Goal: Download file/media

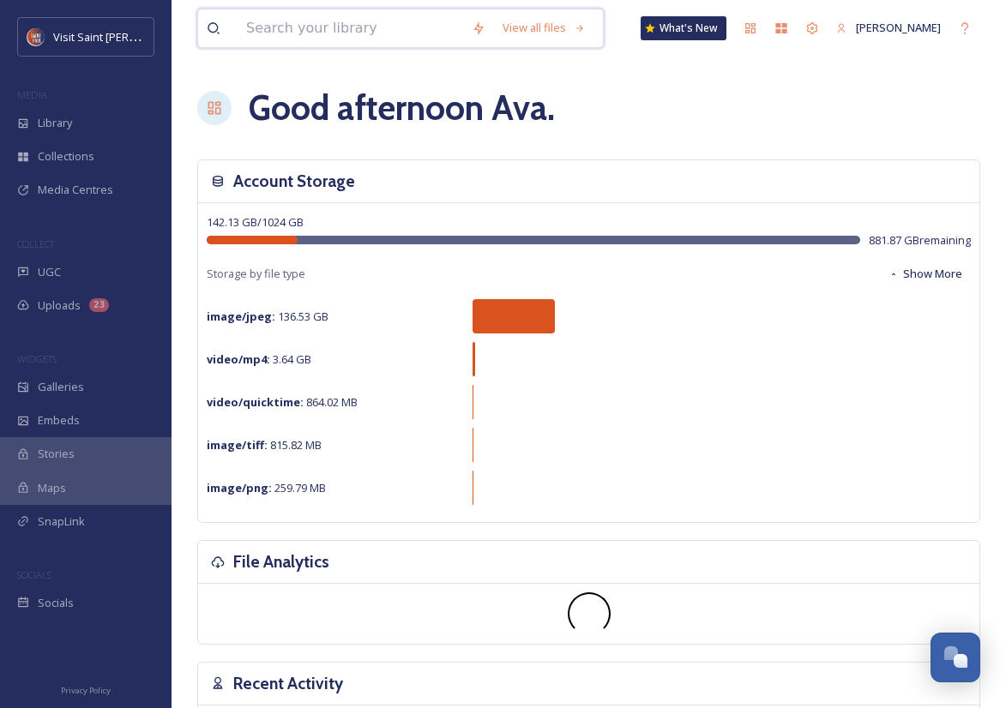
click at [394, 20] on input at bounding box center [349, 28] width 225 height 38
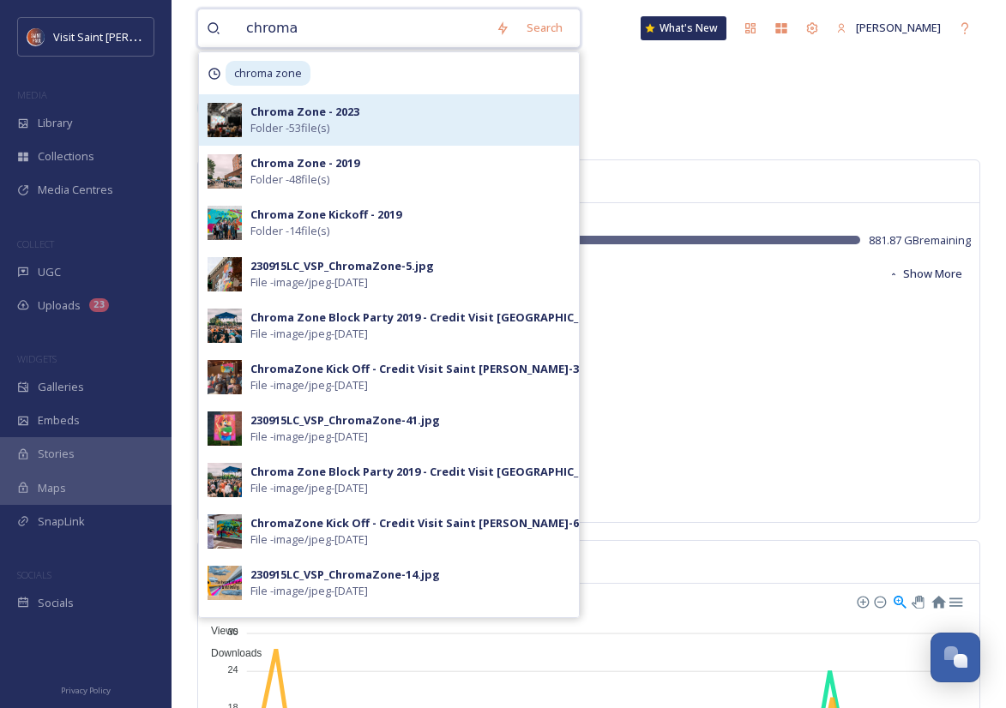
type input "chroma"
click at [399, 110] on div "Chroma Zone - 2023 Folder - 53 file(s)" at bounding box center [410, 120] width 320 height 33
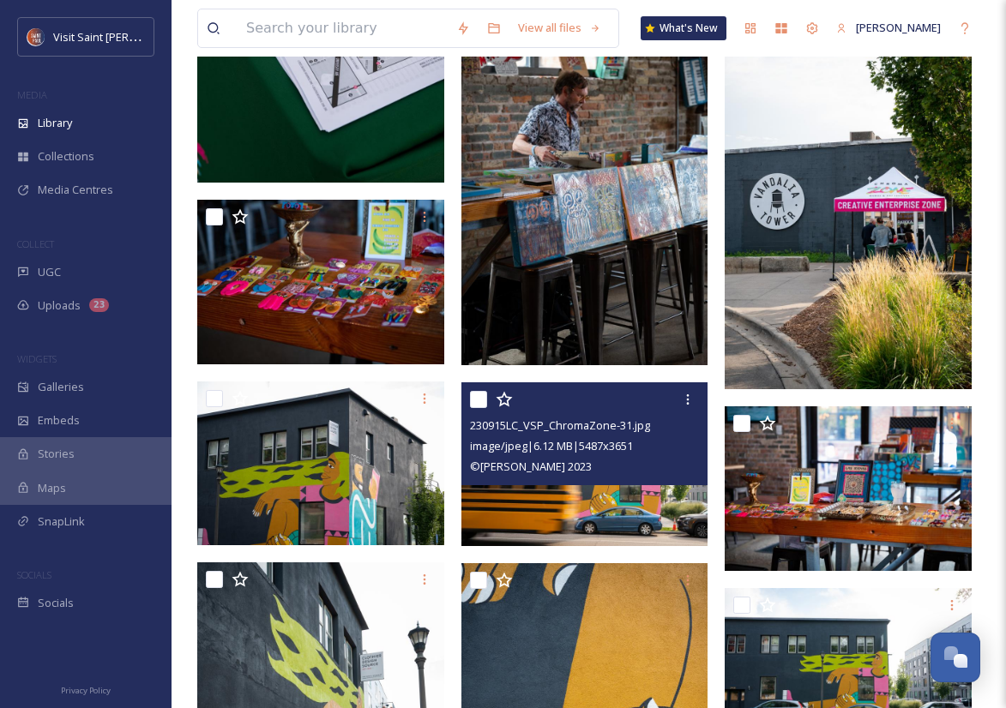
scroll to position [1956, 0]
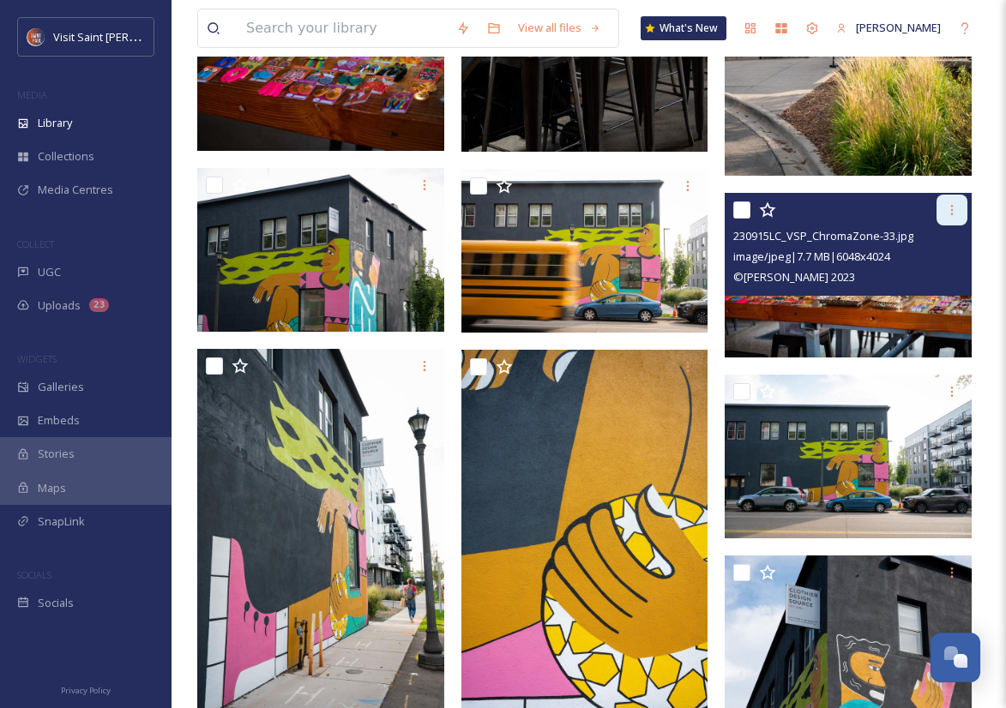
click at [954, 209] on icon at bounding box center [952, 210] width 14 height 14
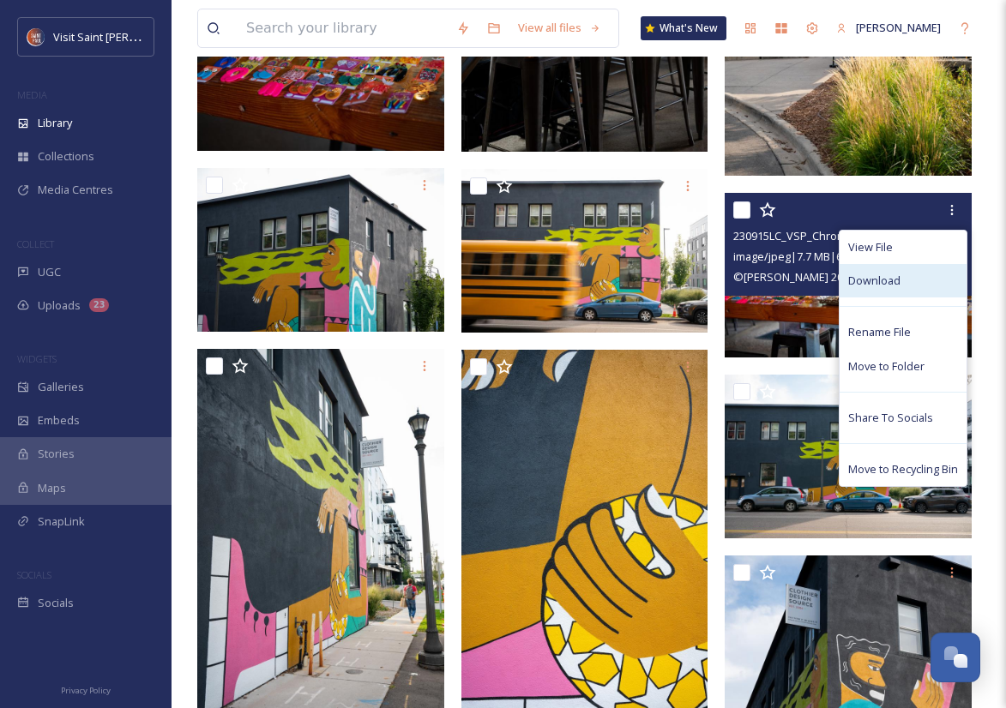
click at [900, 285] on div "Download" at bounding box center [902, 280] width 127 height 33
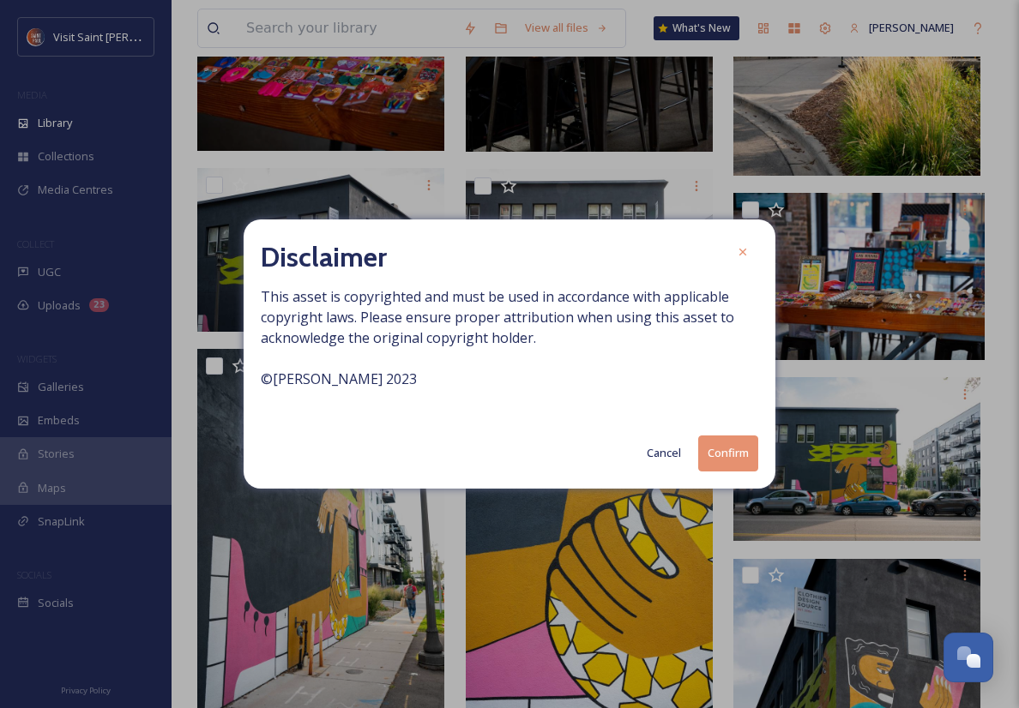
click at [724, 461] on button "Confirm" at bounding box center [728, 453] width 60 height 35
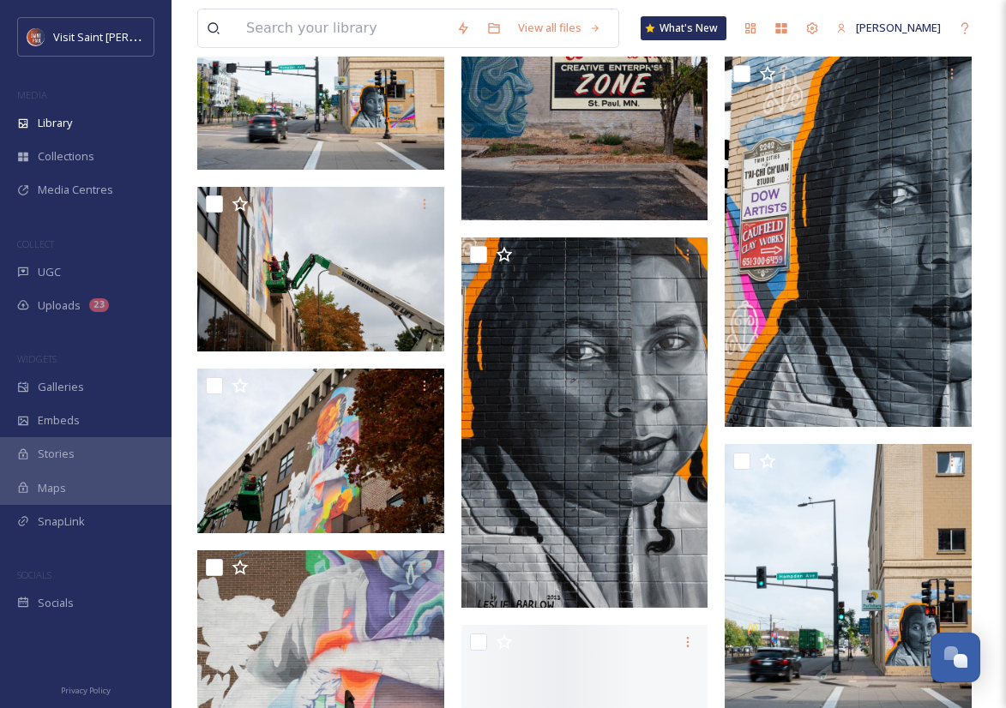
scroll to position [3803, 0]
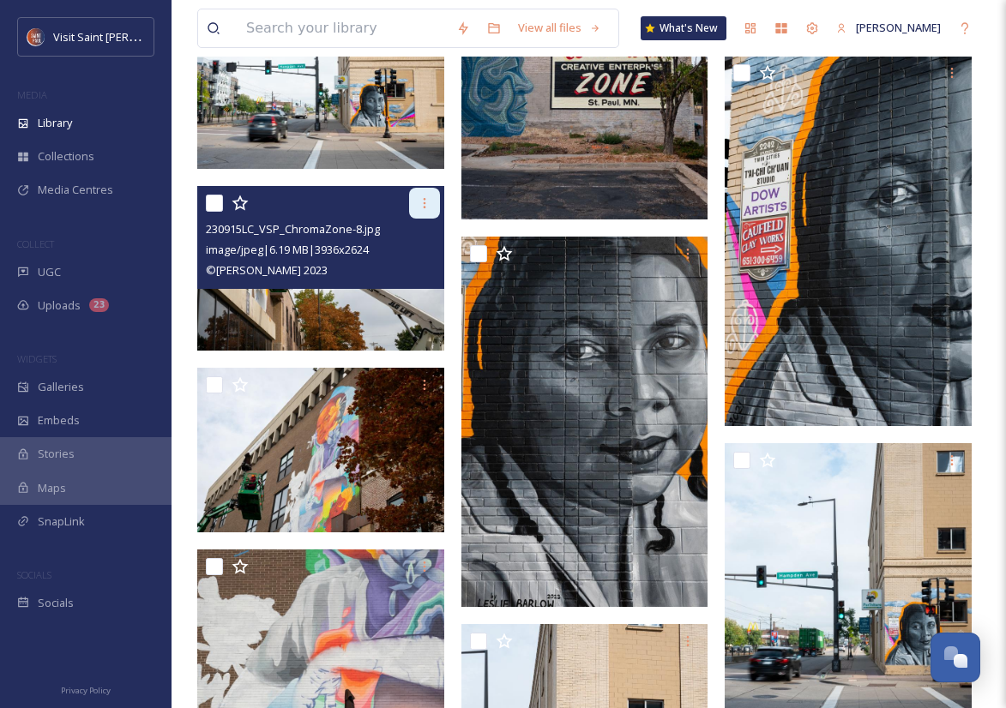
click at [414, 190] on div at bounding box center [424, 203] width 31 height 31
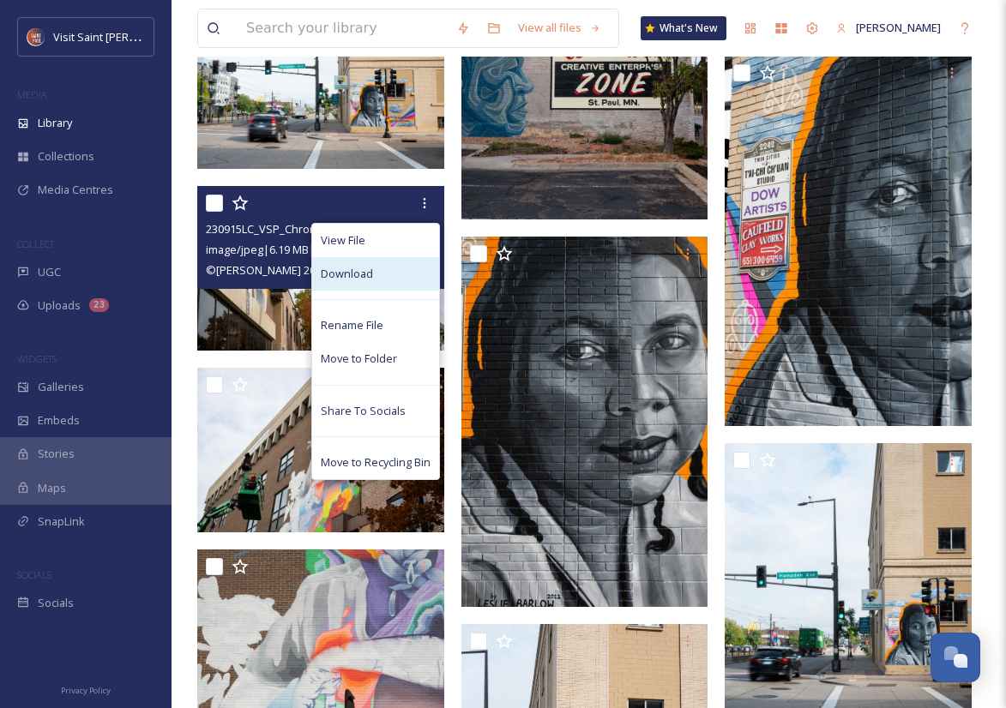
click at [410, 270] on div "Download" at bounding box center [375, 273] width 127 height 33
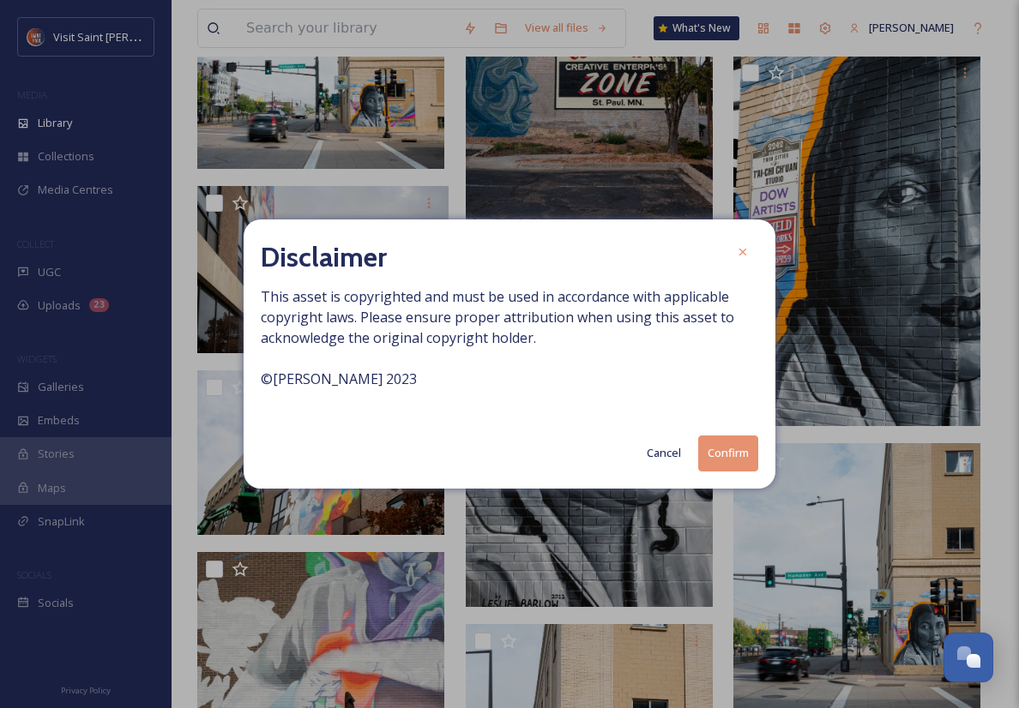
click at [723, 456] on button "Confirm" at bounding box center [728, 453] width 60 height 35
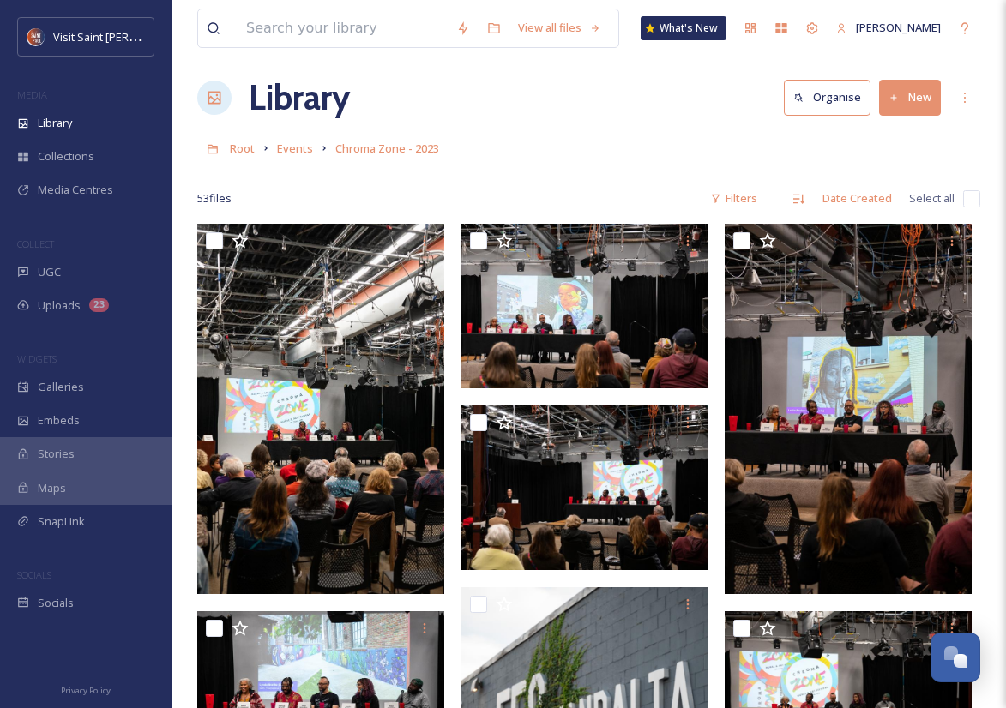
scroll to position [9, 0]
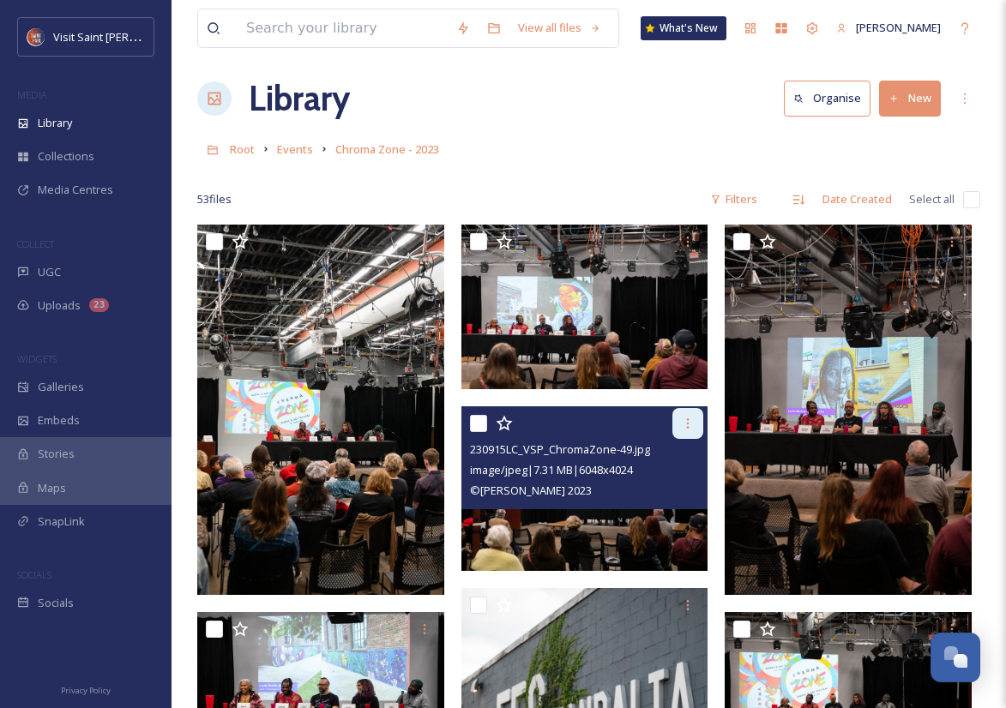
click at [681, 427] on icon at bounding box center [688, 424] width 14 height 14
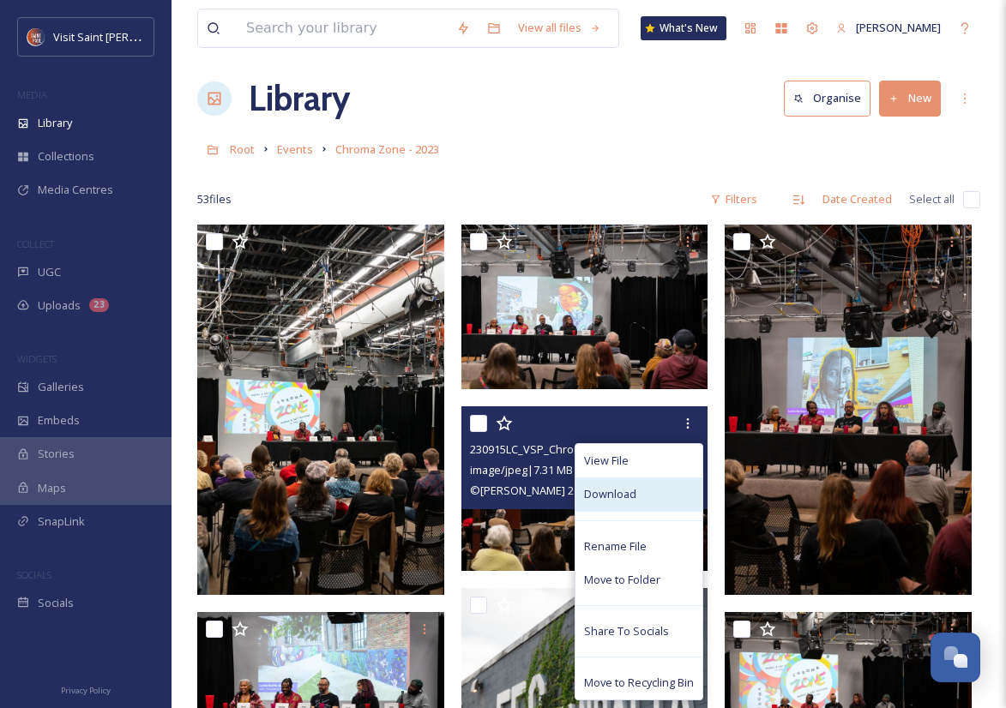
click at [657, 497] on div "Download" at bounding box center [638, 494] width 127 height 33
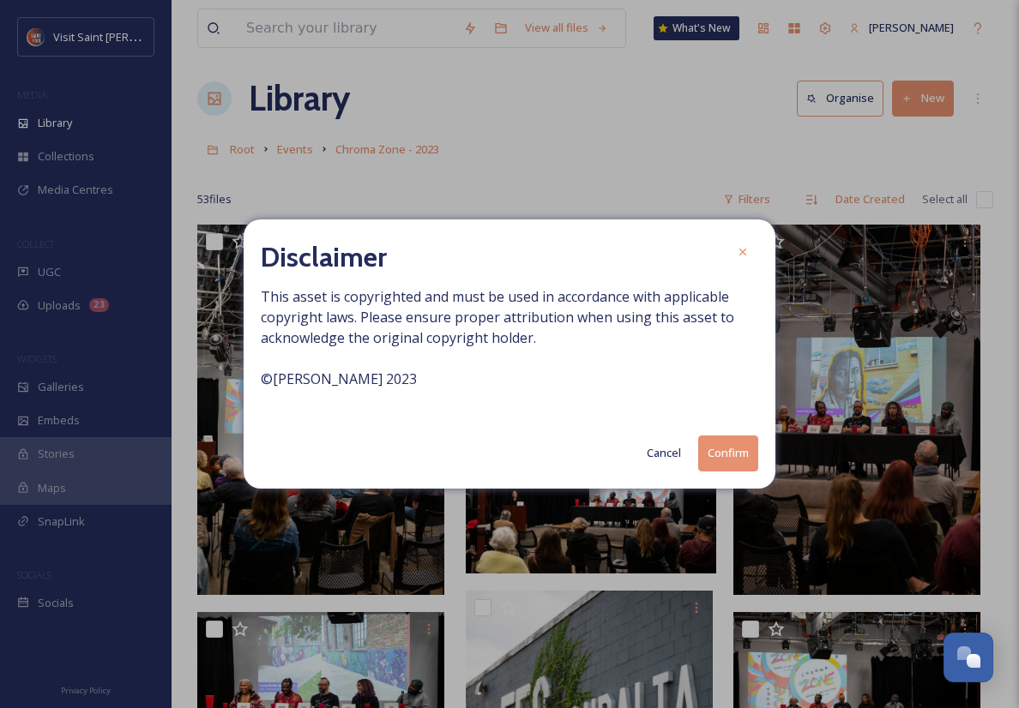
click at [656, 455] on button "Cancel" at bounding box center [663, 452] width 51 height 33
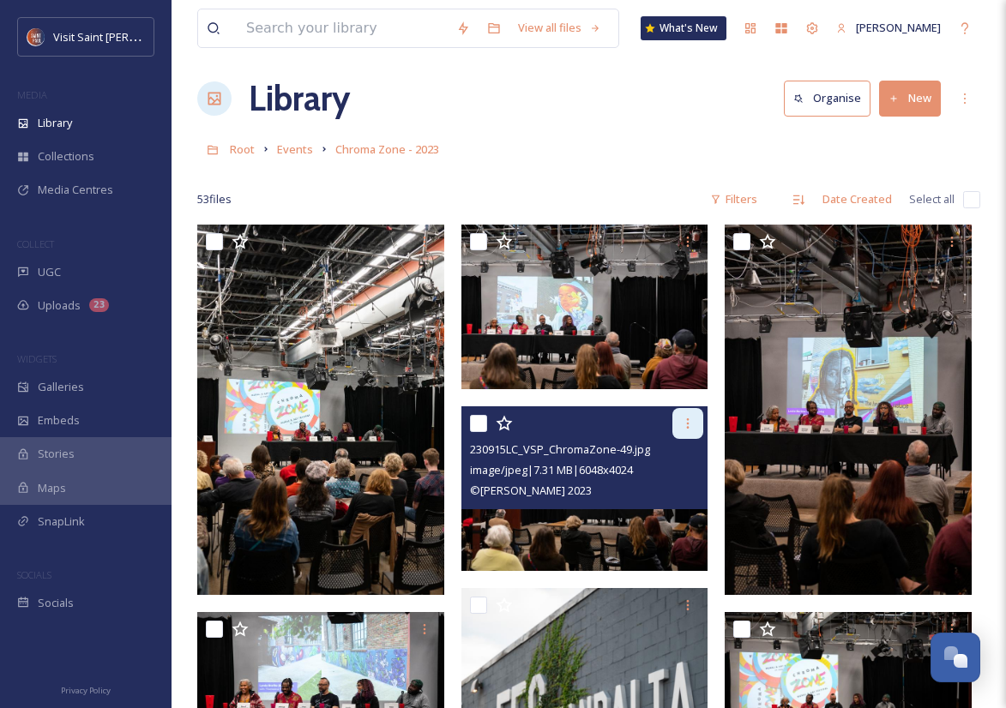
click at [689, 422] on icon at bounding box center [688, 424] width 14 height 14
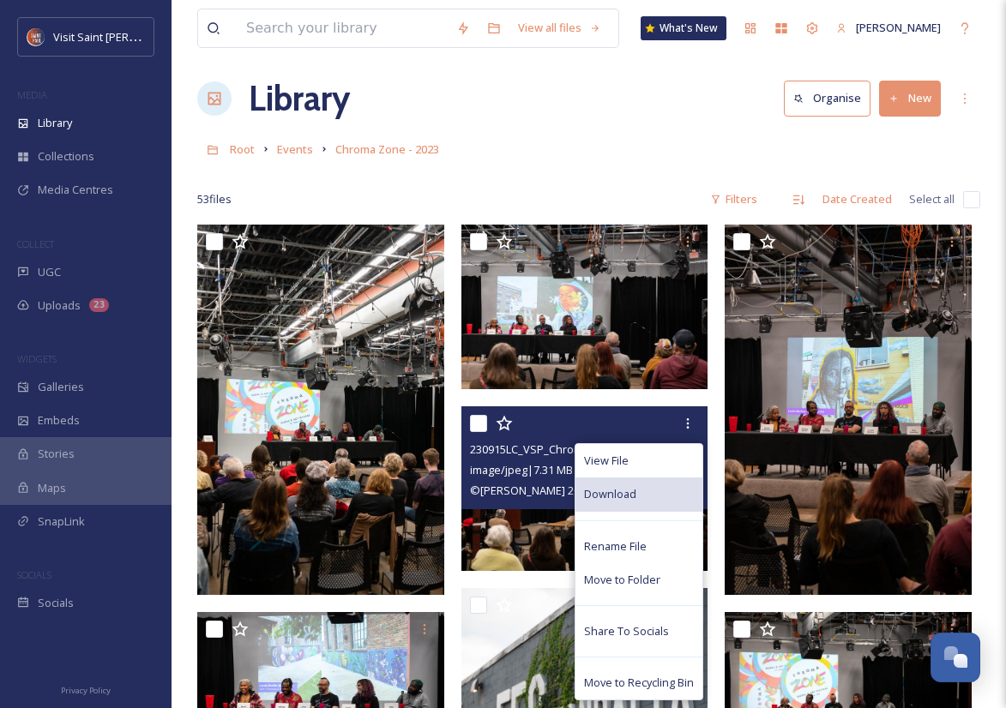
click at [674, 507] on div "Download" at bounding box center [638, 494] width 127 height 33
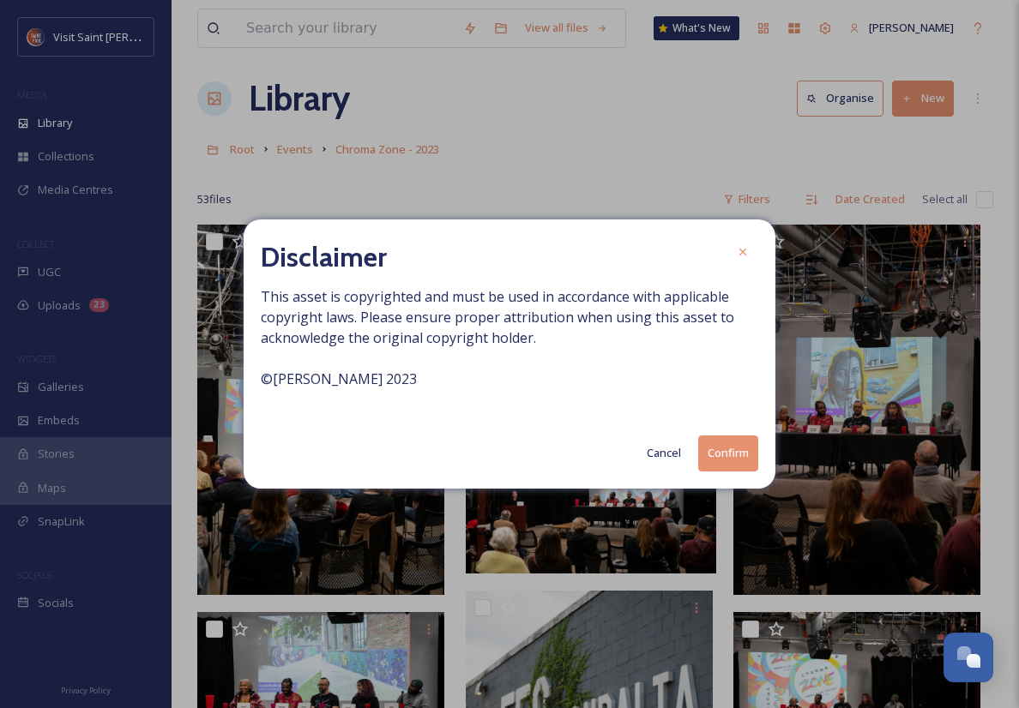
click at [720, 450] on button "Confirm" at bounding box center [728, 453] width 60 height 35
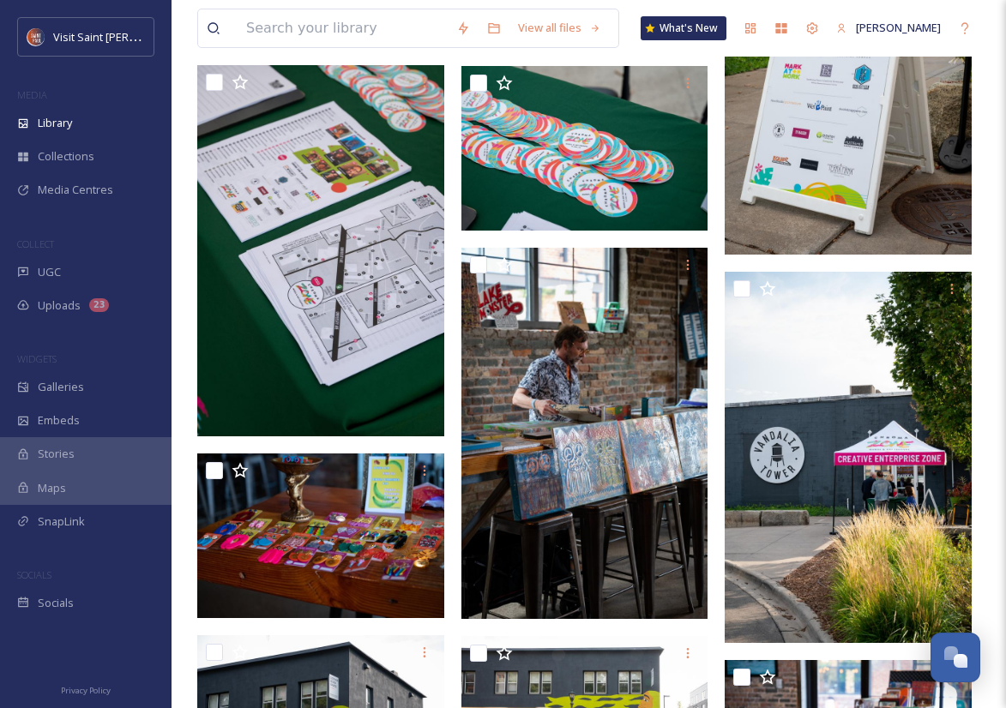
scroll to position [1486, 0]
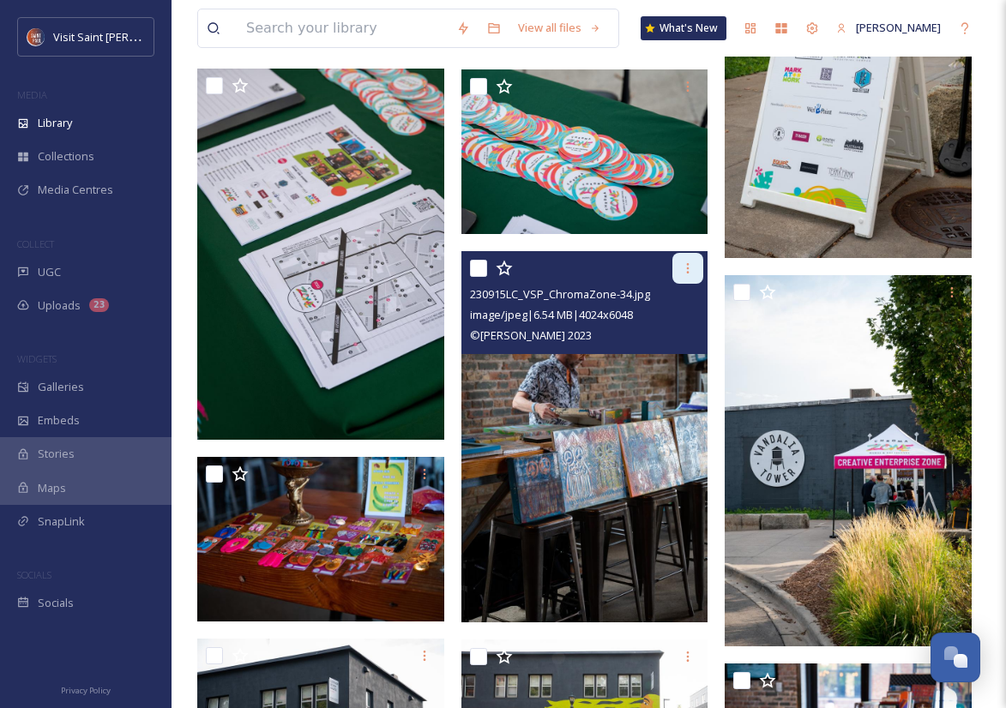
click at [692, 259] on div at bounding box center [687, 268] width 31 height 31
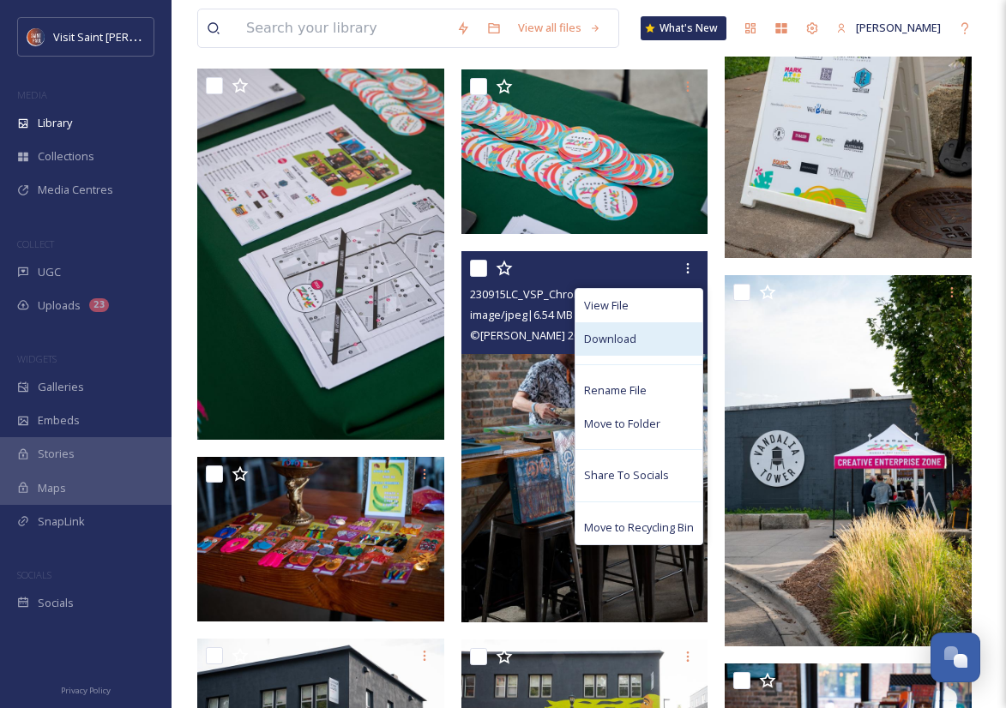
click at [657, 343] on div "Download" at bounding box center [638, 338] width 127 height 33
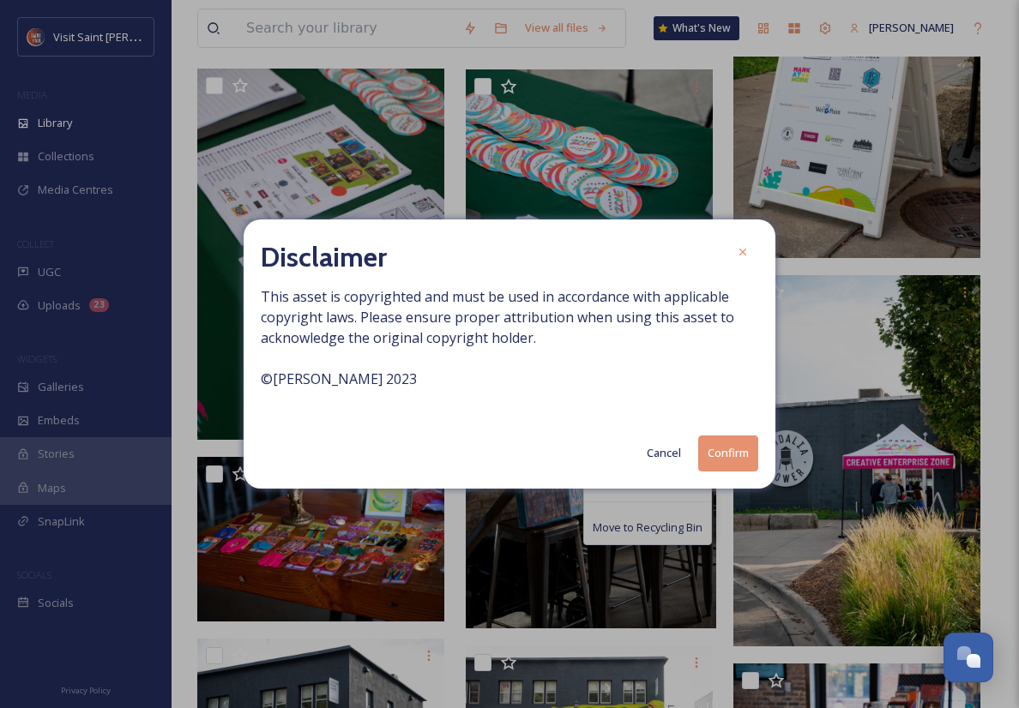
click at [740, 451] on button "Confirm" at bounding box center [728, 453] width 60 height 35
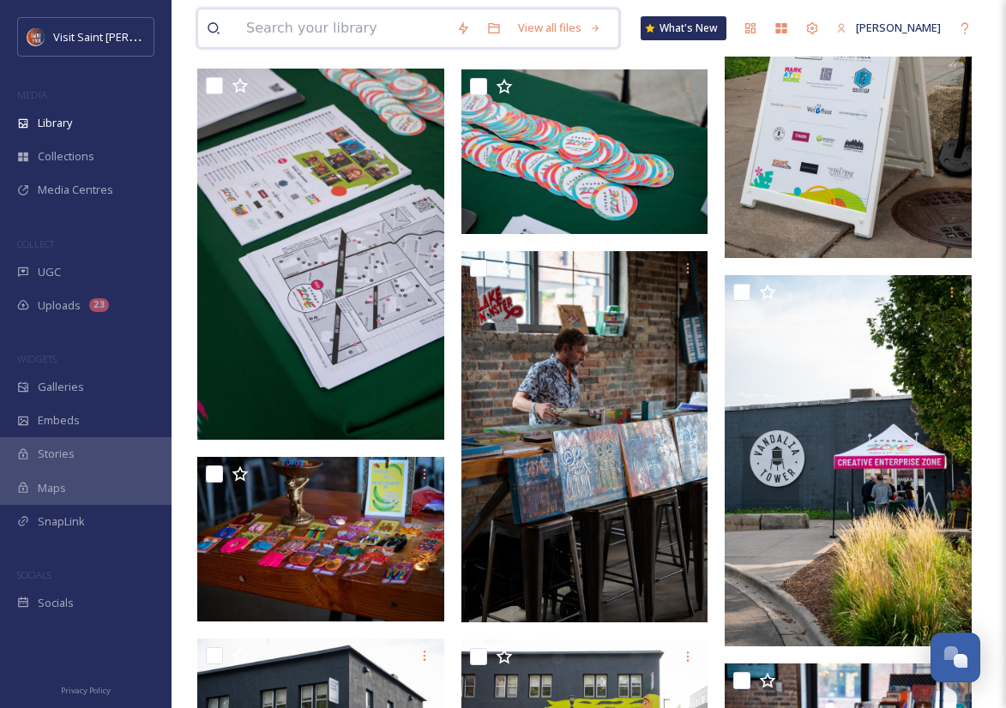
click at [356, 25] on input at bounding box center [342, 28] width 210 height 38
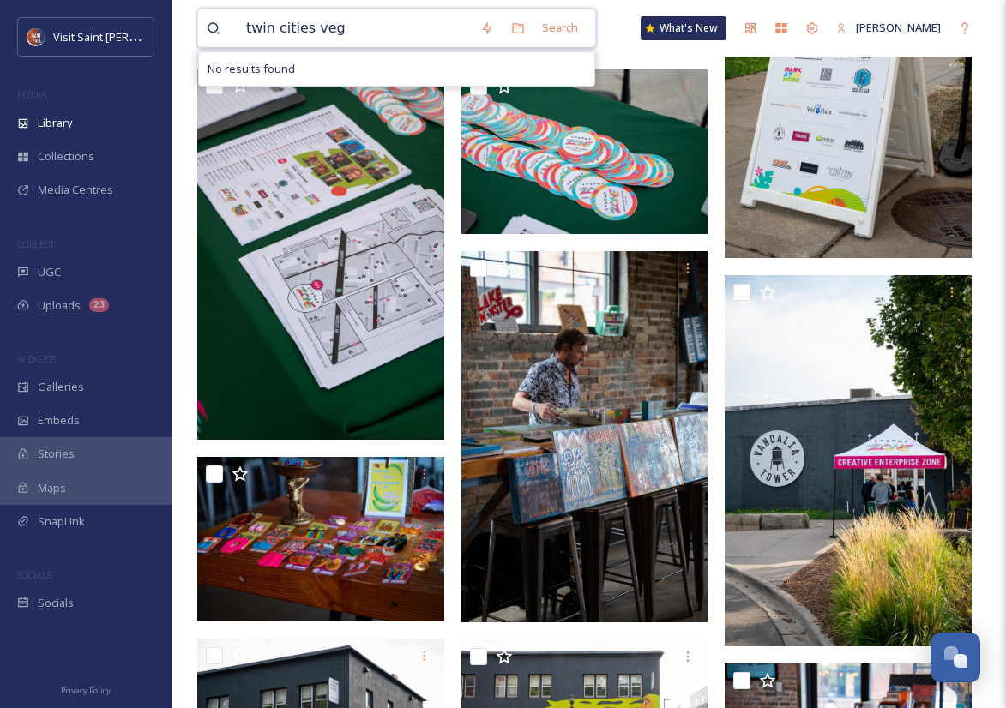
type input "twin cities veg"
